Goal: Navigation & Orientation: Find specific page/section

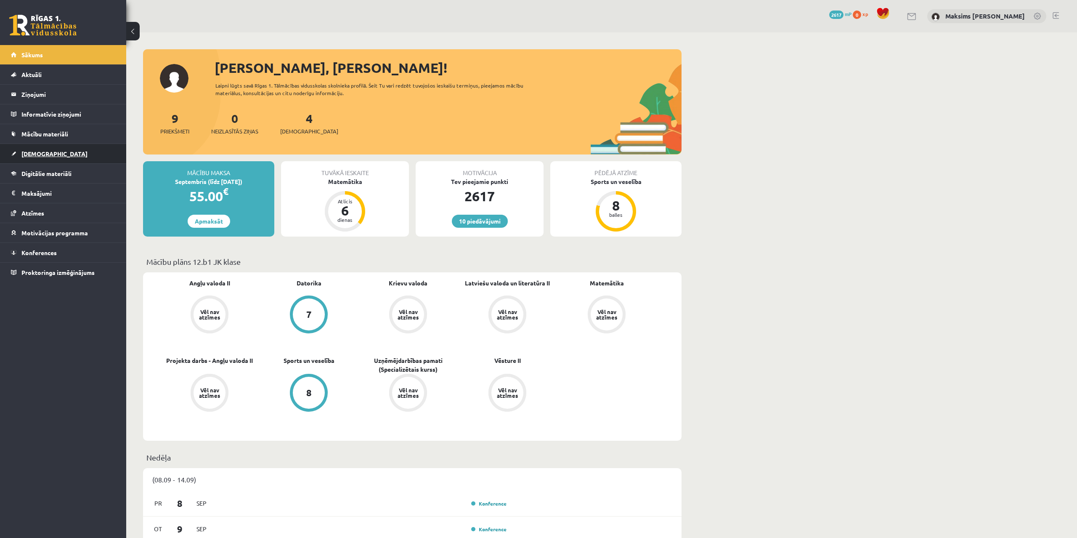
click at [43, 154] on span "[DEMOGRAPHIC_DATA]" at bounding box center [54, 154] width 66 height 8
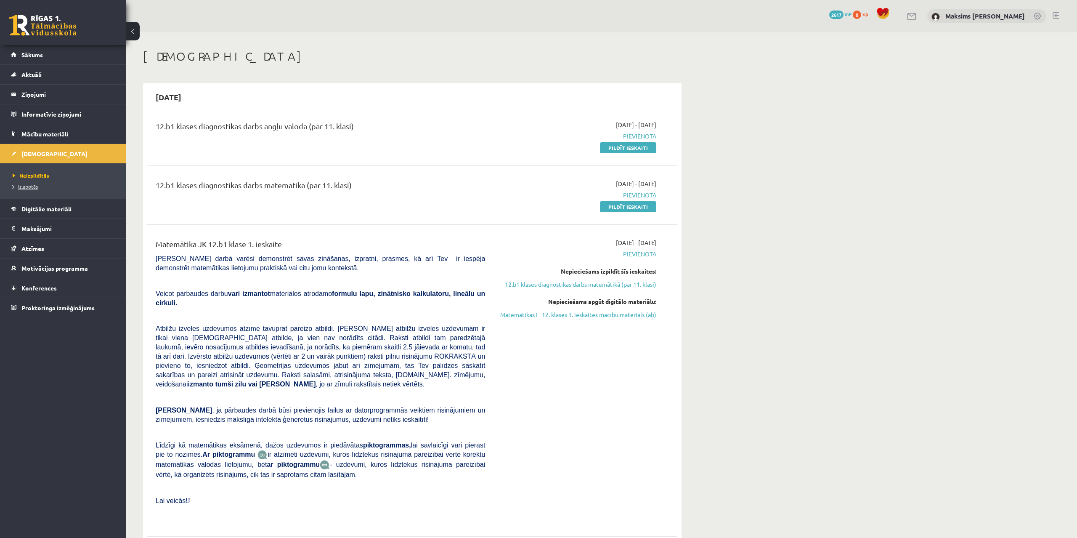
click at [29, 188] on span "Izlabotās" at bounding box center [25, 186] width 25 height 7
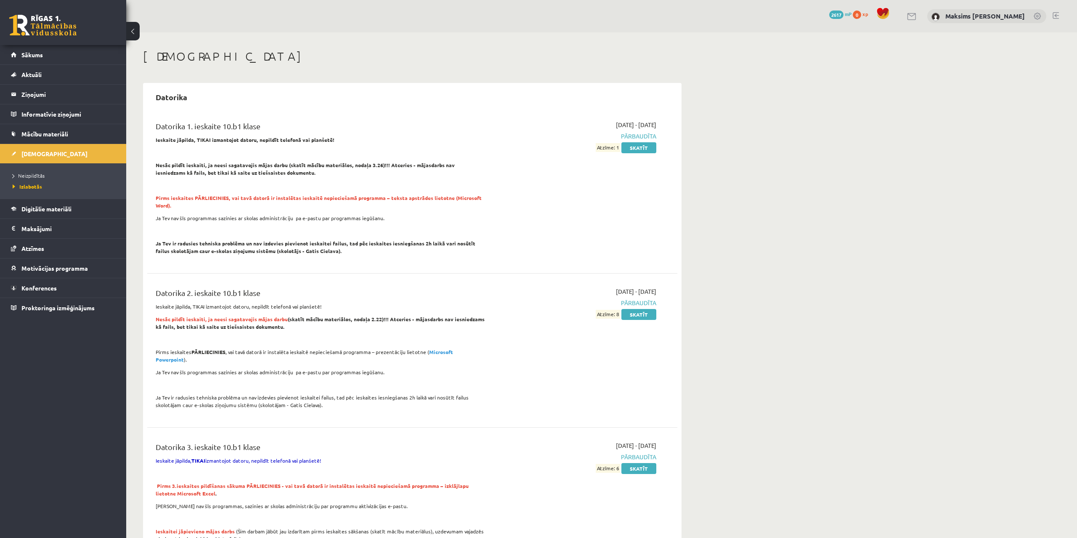
click at [40, 169] on ul "Neizpildītās Izlabotās" at bounding box center [63, 180] width 126 height 35
click at [35, 175] on span "Neizpildītās" at bounding box center [29, 175] width 32 height 7
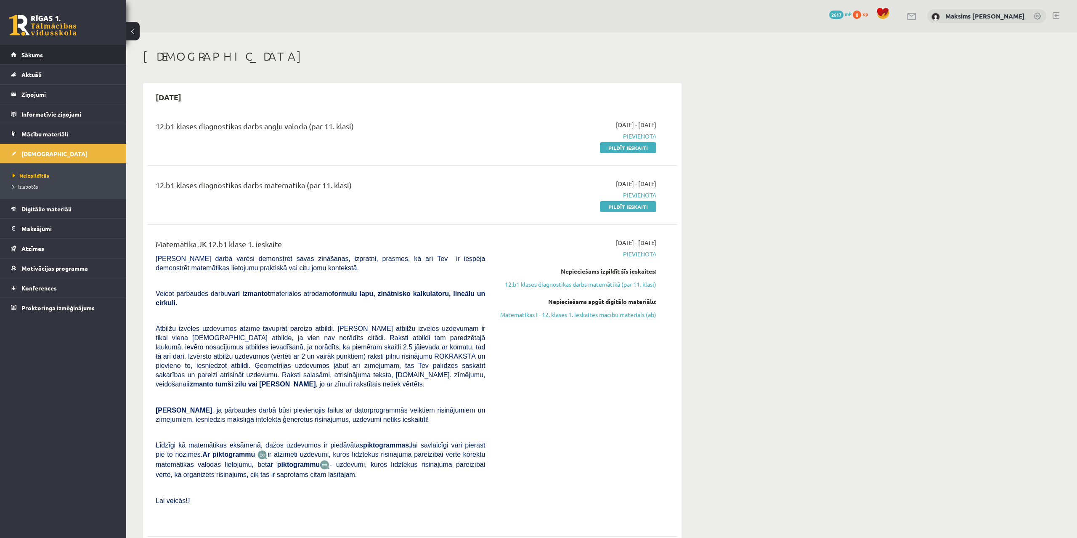
click at [41, 56] on span "Sākums" at bounding box center [31, 55] width 21 height 8
